Goal: Transaction & Acquisition: Purchase product/service

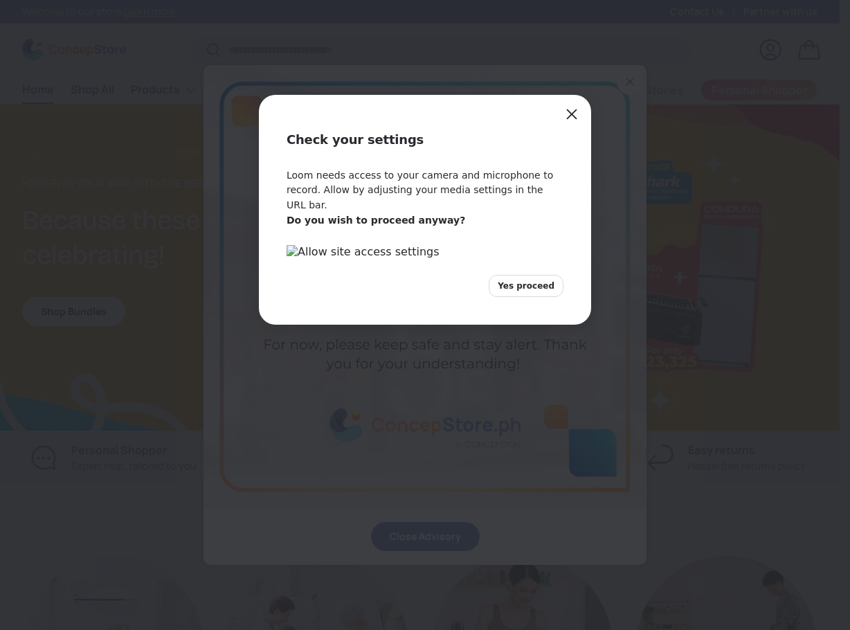
scroll to position [3460, 5289]
click at [581, 113] on button "Close" at bounding box center [572, 114] width 22 height 22
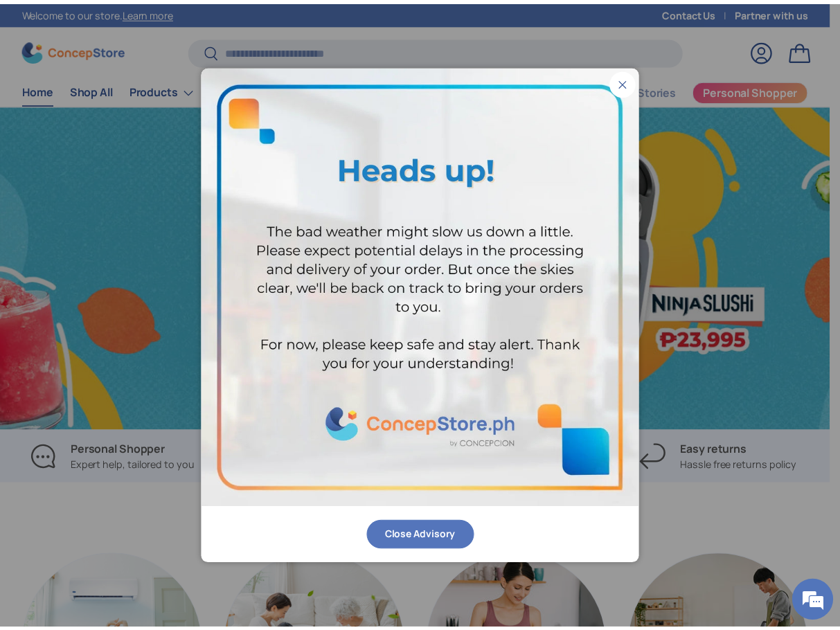
scroll to position [0, 840]
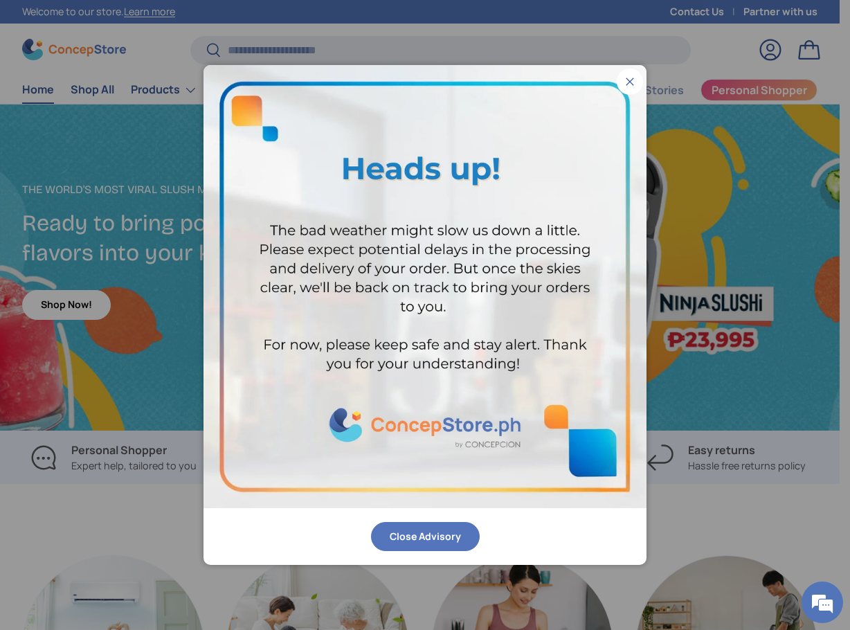
click at [631, 77] on button "Close" at bounding box center [630, 82] width 26 height 26
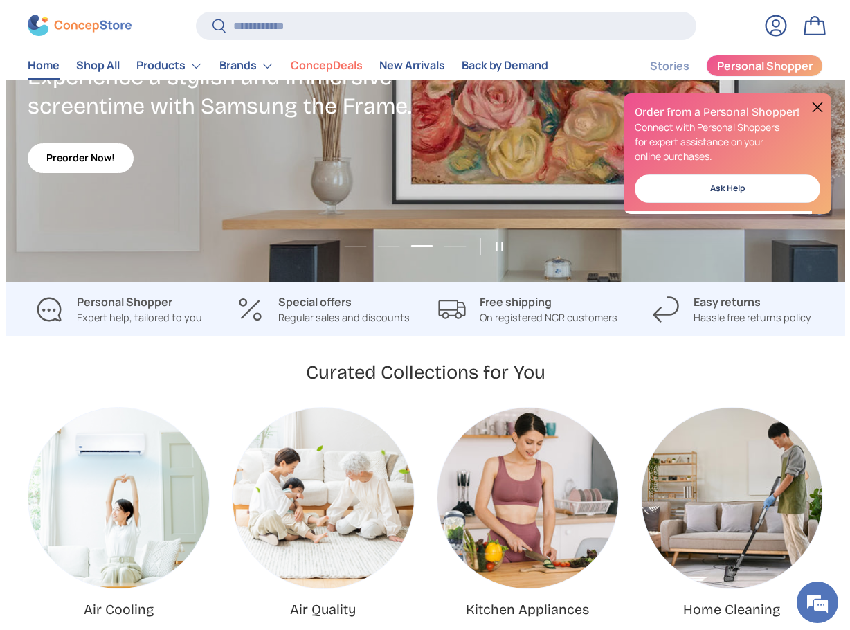
scroll to position [0, 0]
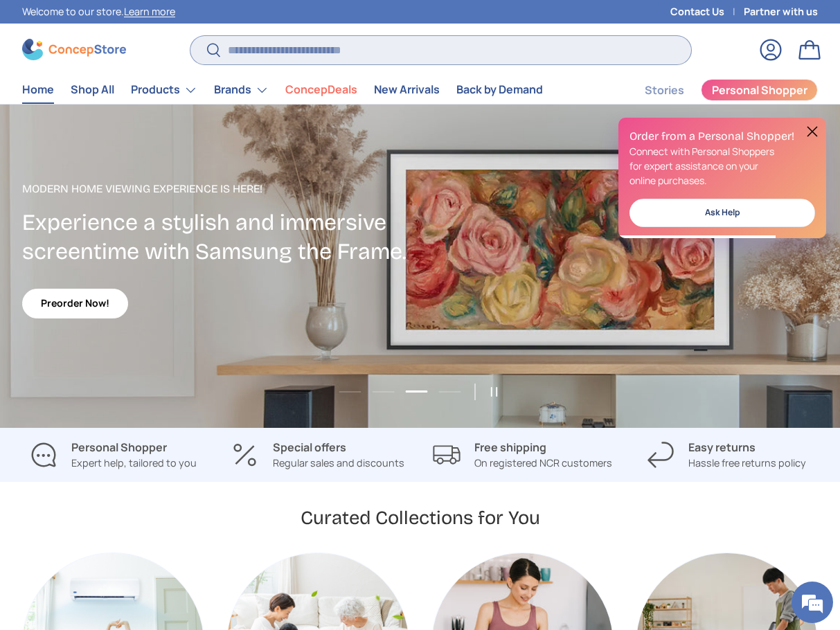
click at [275, 45] on input "Search" at bounding box center [440, 50] width 500 height 28
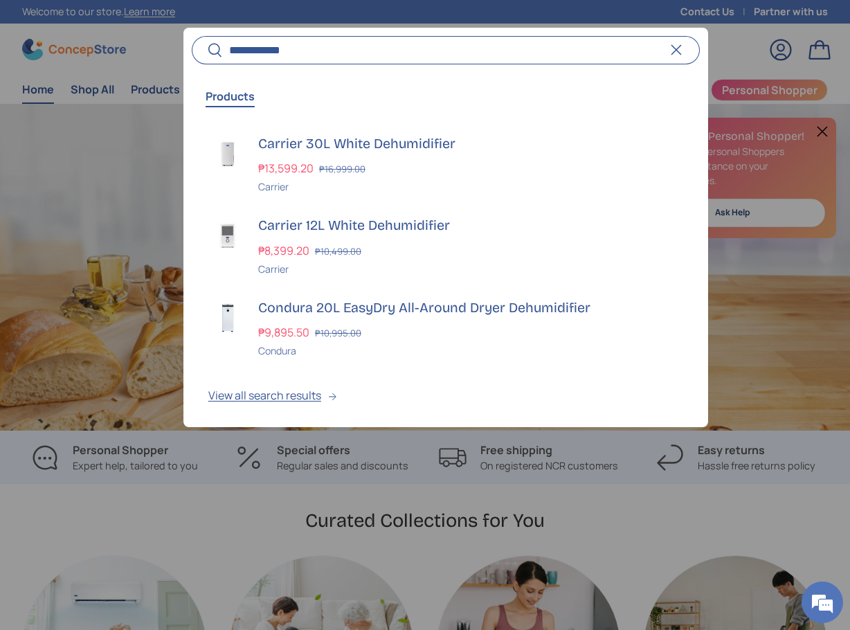
scroll to position [0, 2550]
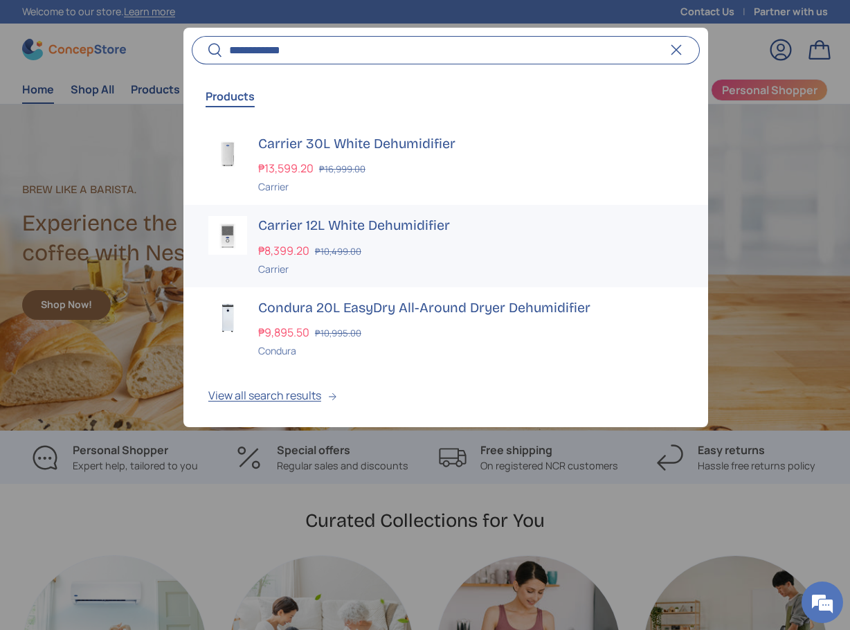
type input "**********"
click at [318, 230] on h3 "Carrier 12L White Dehumidifier" at bounding box center [470, 225] width 425 height 19
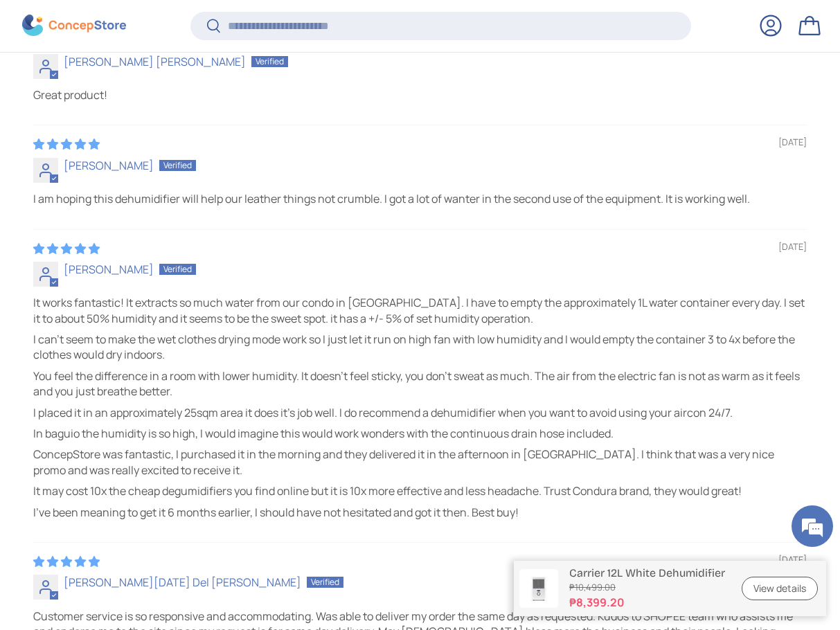
scroll to position [3441, 5336]
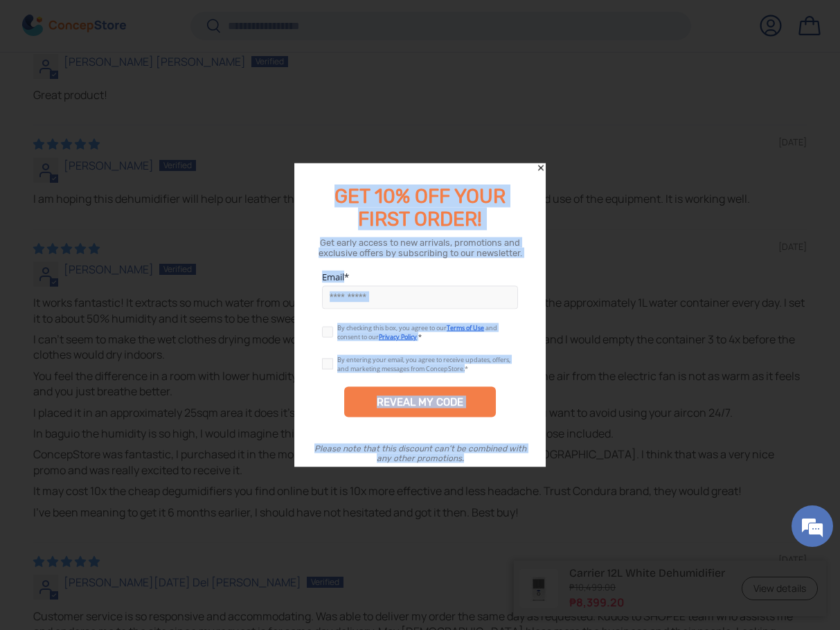
click at [536, 161] on div at bounding box center [420, 315] width 840 height 630
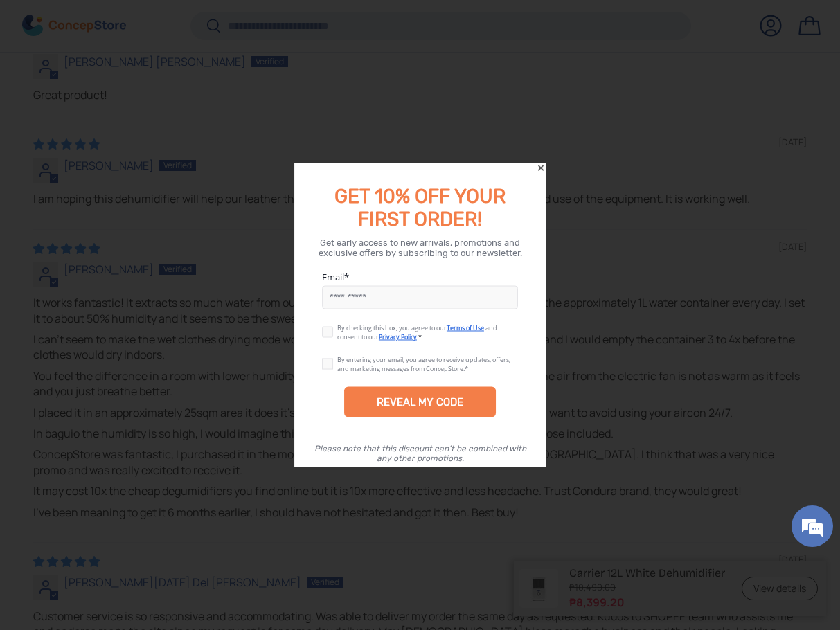
click at [536, 168] on div "GET 10% OFF YOUR FIRST ORDER! Get early access to new arrivals, promotions and …" at bounding box center [420, 315] width 252 height 304
click at [539, 166] on icon "Close" at bounding box center [541, 168] width 6 height 6
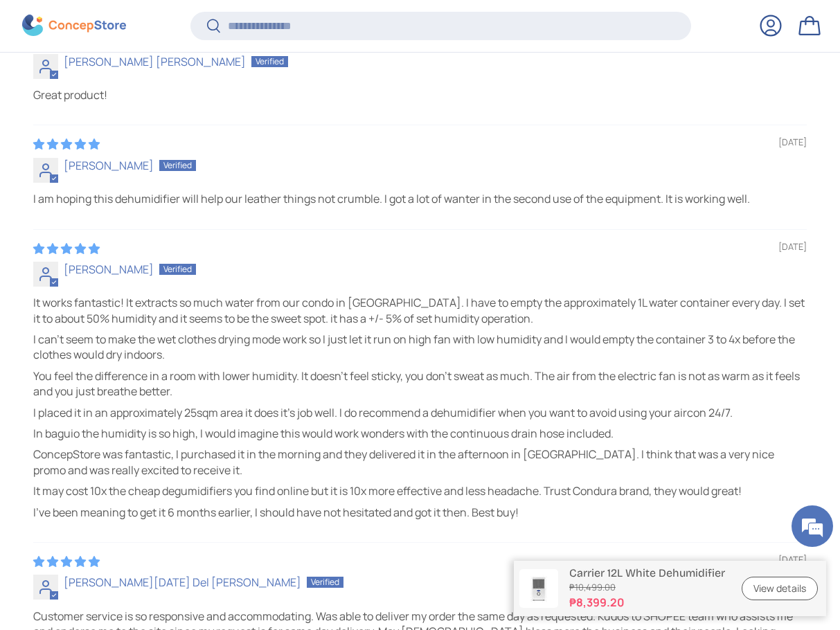
click at [38, 484] on div "It works fantastic! It extracts so much water from our condo in manila. I have …" at bounding box center [419, 407] width 773 height 225
drag, startPoint x: 35, startPoint y: 496, endPoint x: 245, endPoint y: 489, distance: 210.5
click at [244, 489] on p "It may cost 10x the cheap degumidifiers you find online but it is 10x more effe…" at bounding box center [419, 490] width 773 height 15
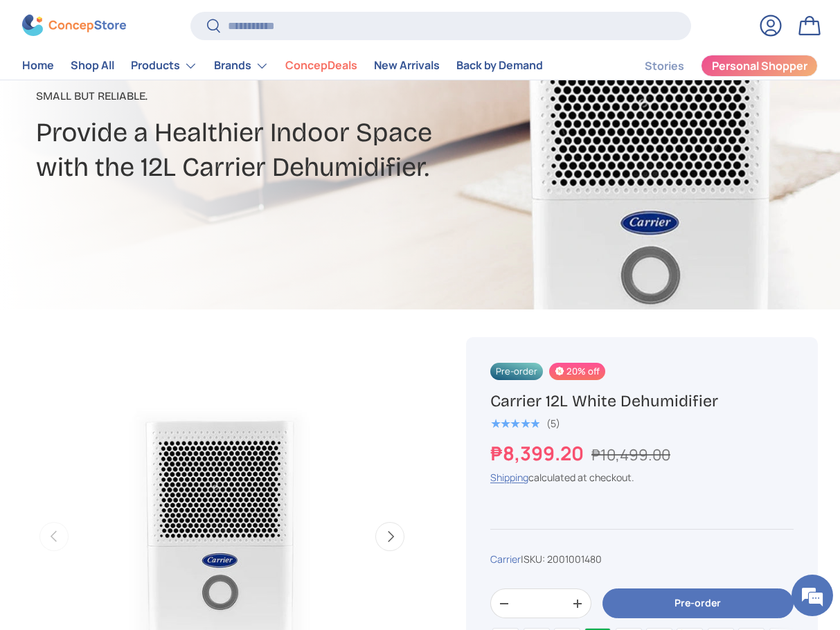
scroll to position [277, 0]
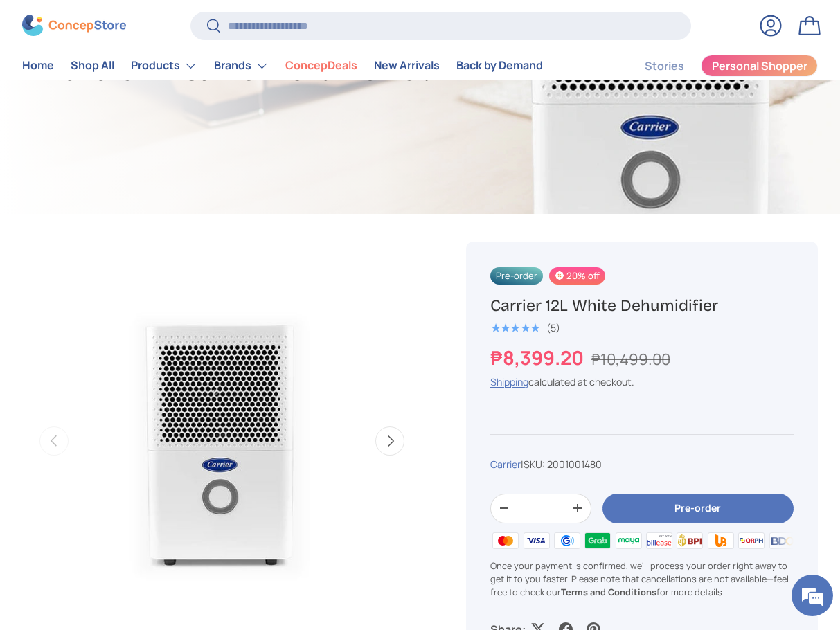
click at [384, 442] on button "Next" at bounding box center [389, 440] width 29 height 29
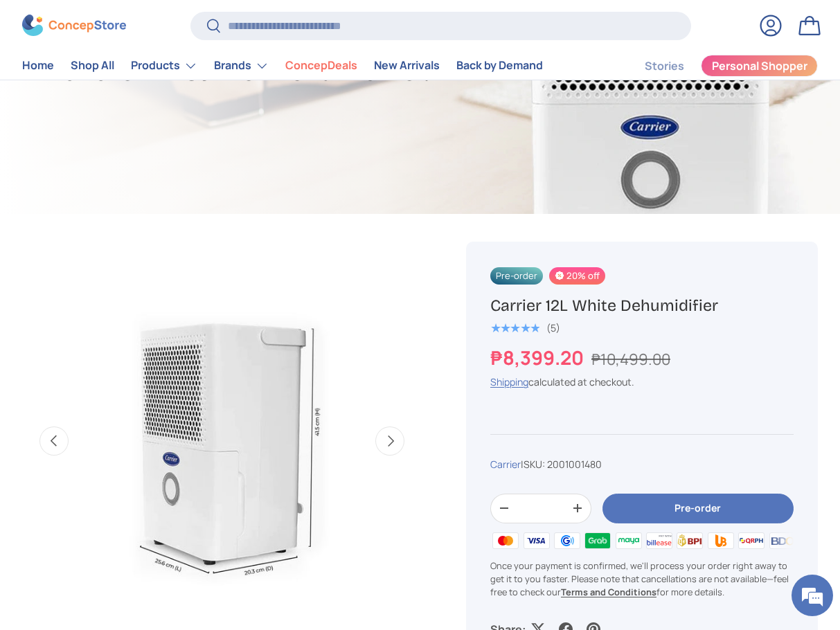
click at [386, 442] on button "Next" at bounding box center [389, 440] width 29 height 29
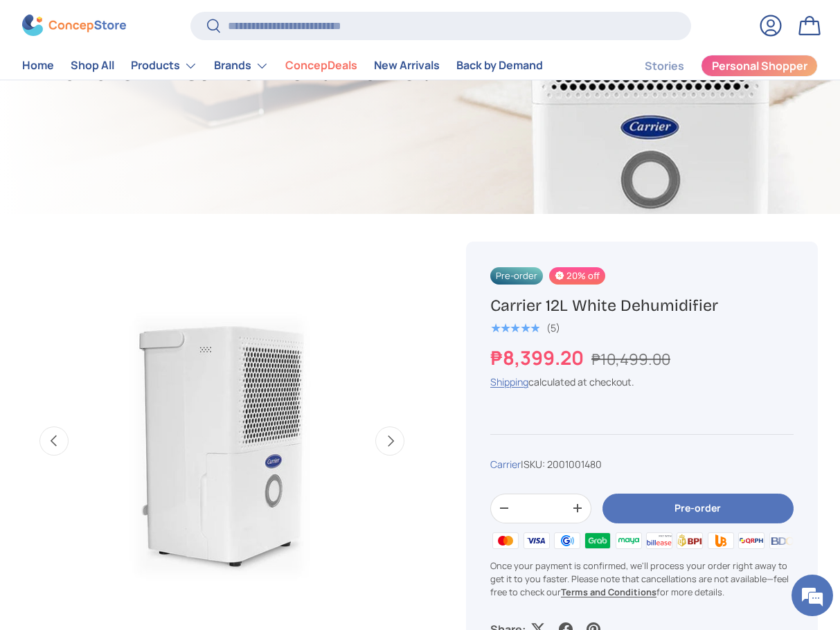
click at [386, 442] on button "Next" at bounding box center [389, 440] width 29 height 29
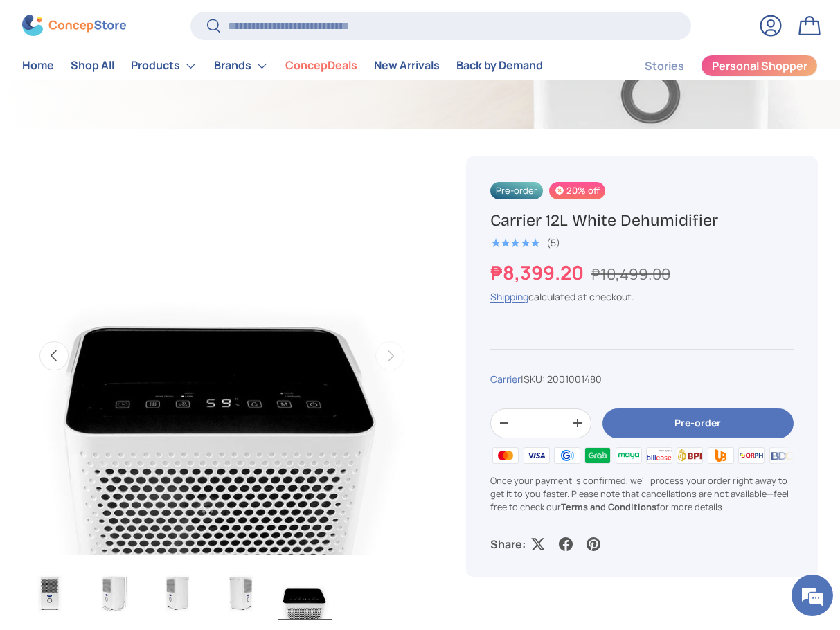
scroll to position [346, 0]
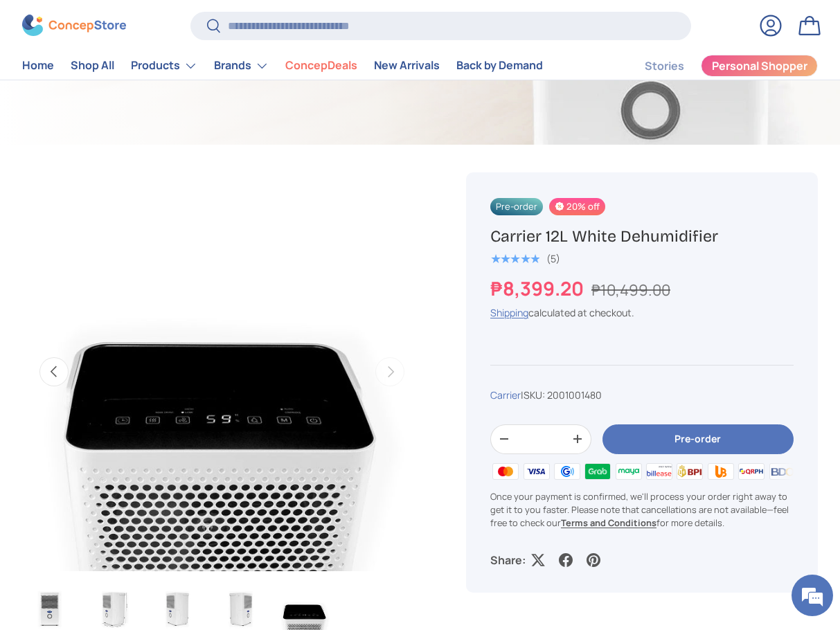
click at [654, 438] on button "Pre-order" at bounding box center [697, 439] width 191 height 30
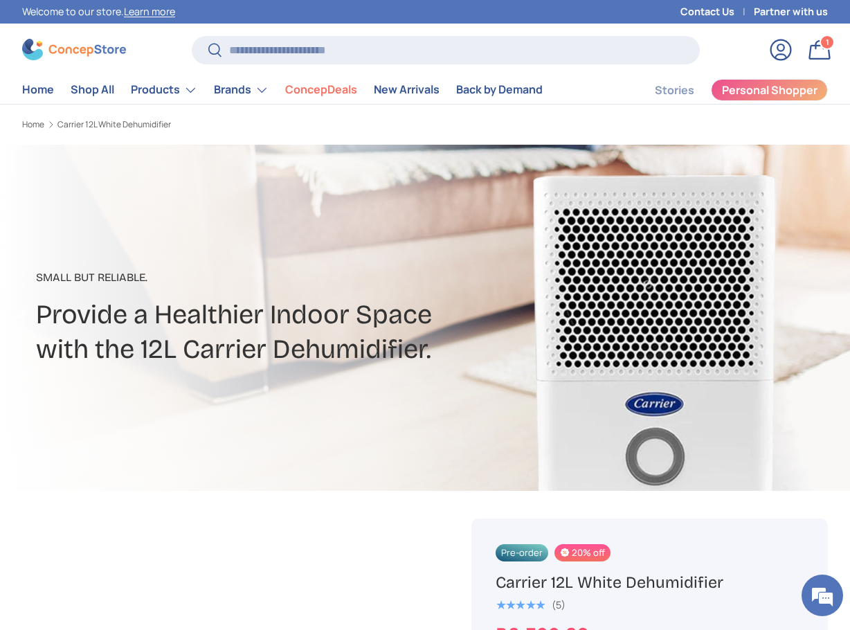
scroll to position [3441, 5289]
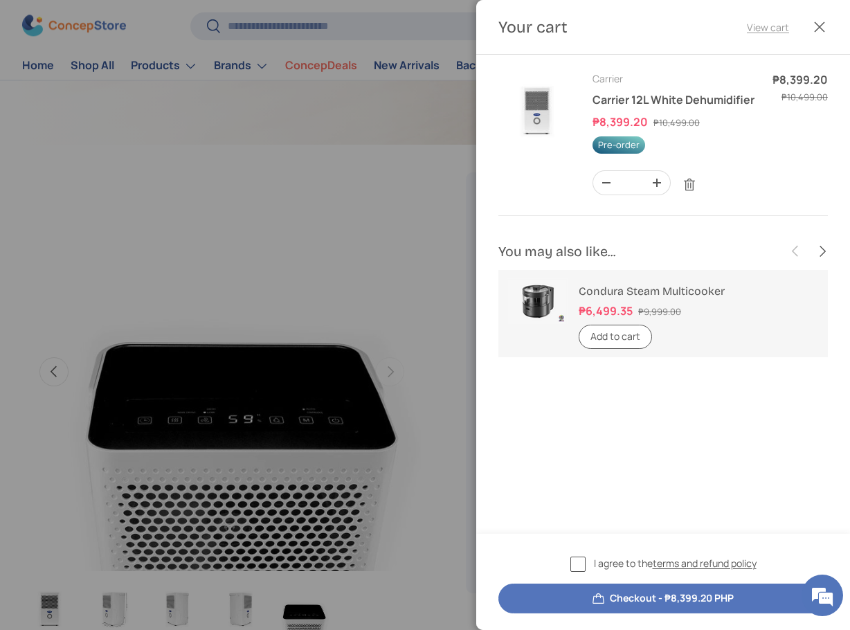
click at [761, 26] on link "View cart" at bounding box center [768, 27] width 42 height 15
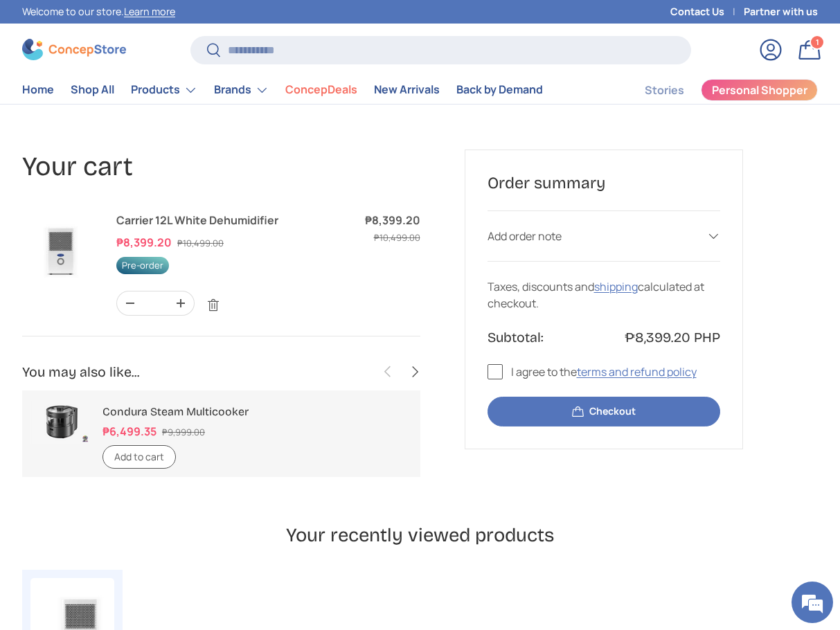
click at [488, 365] on label "I agree to the terms and refund policy" at bounding box center [591, 371] width 209 height 17
